Goal: Navigation & Orientation: Find specific page/section

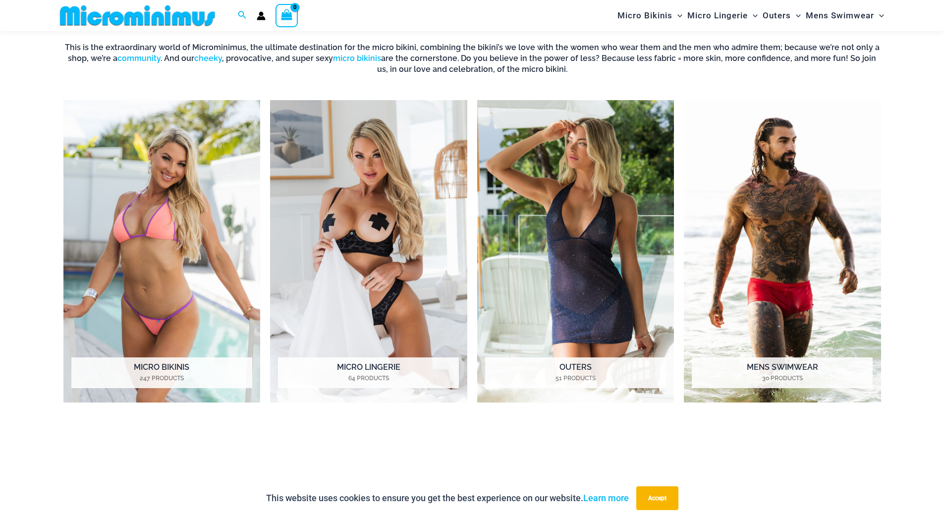
scroll to position [488, 0]
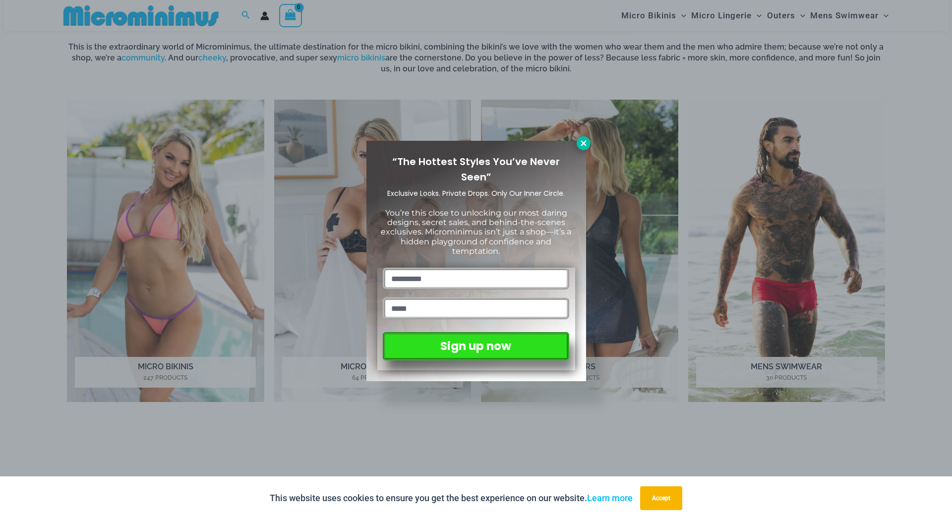
click at [581, 144] on icon at bounding box center [583, 143] width 9 height 9
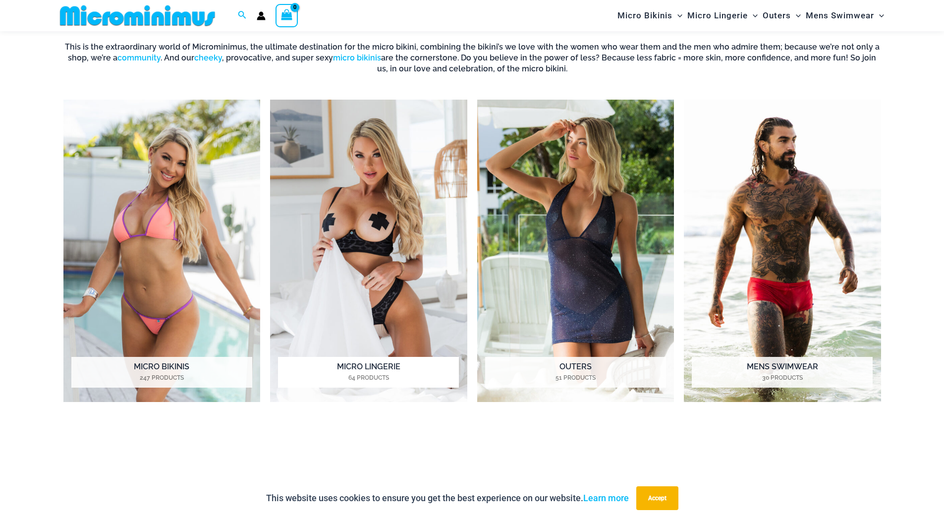
click at [371, 366] on h2 "Micro Lingerie 64 Products" at bounding box center [368, 372] width 181 height 31
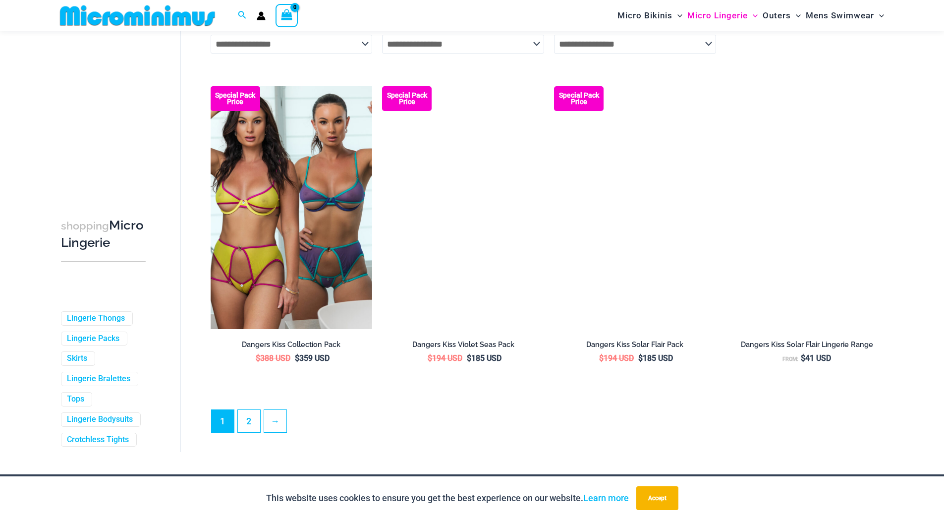
scroll to position [2473, 0]
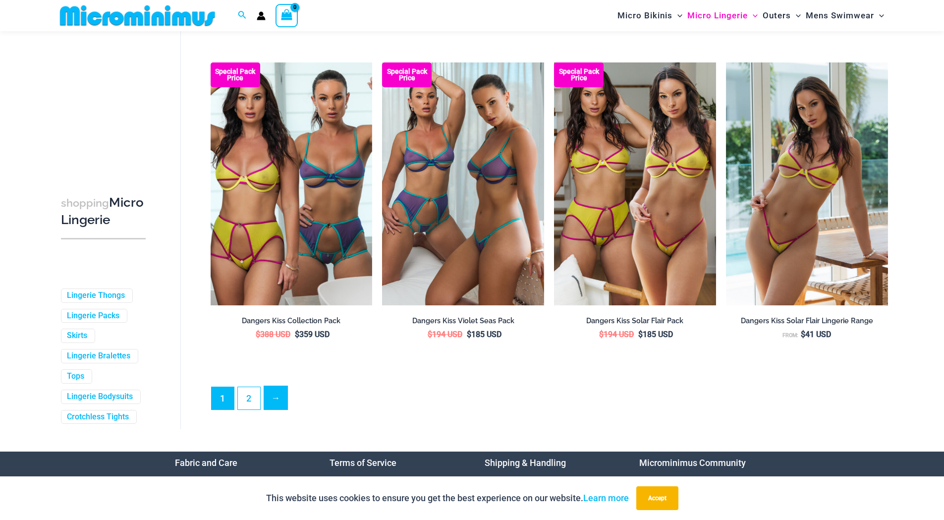
click at [280, 409] on link "→" at bounding box center [275, 397] width 23 height 23
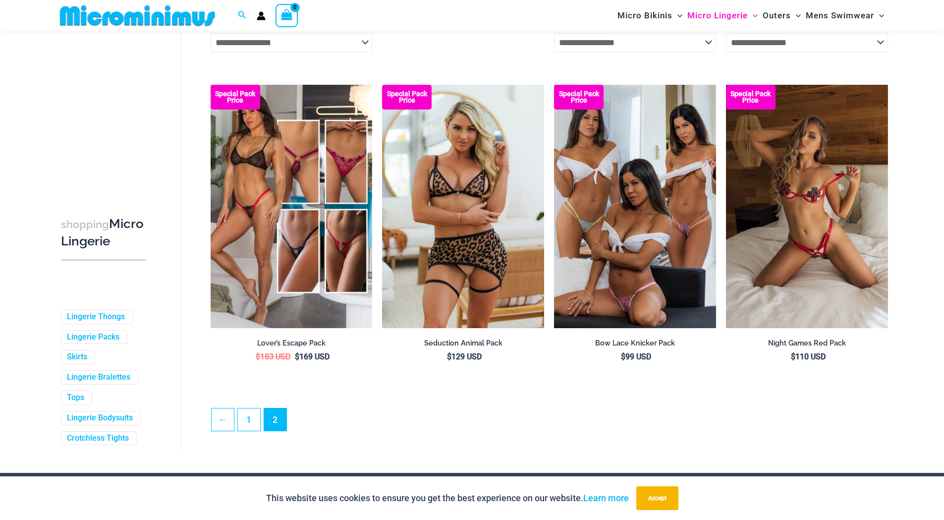
scroll to position [2421, 0]
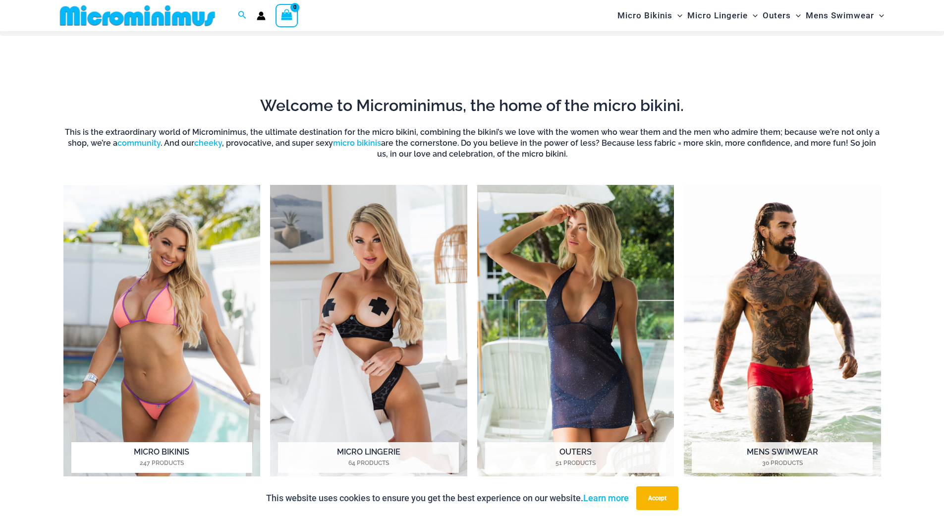
scroll to position [437, 0]
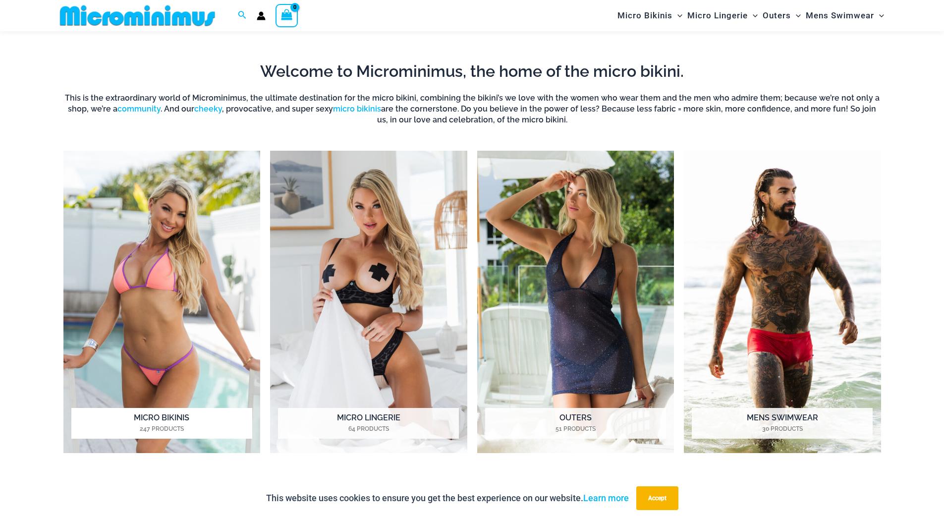
click at [156, 417] on h2 "Micro Bikinis 247 Products" at bounding box center [161, 423] width 181 height 31
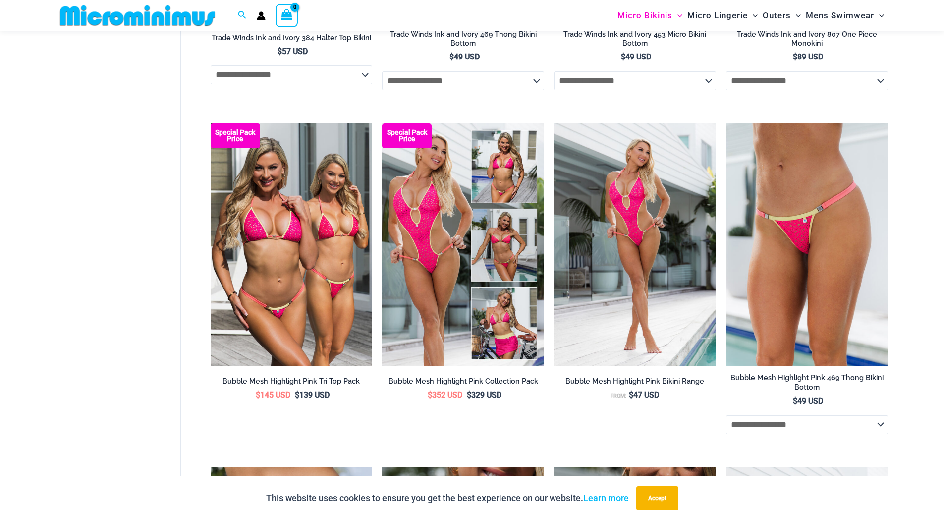
scroll to position [882, 0]
